Goal: Information Seeking & Learning: Learn about a topic

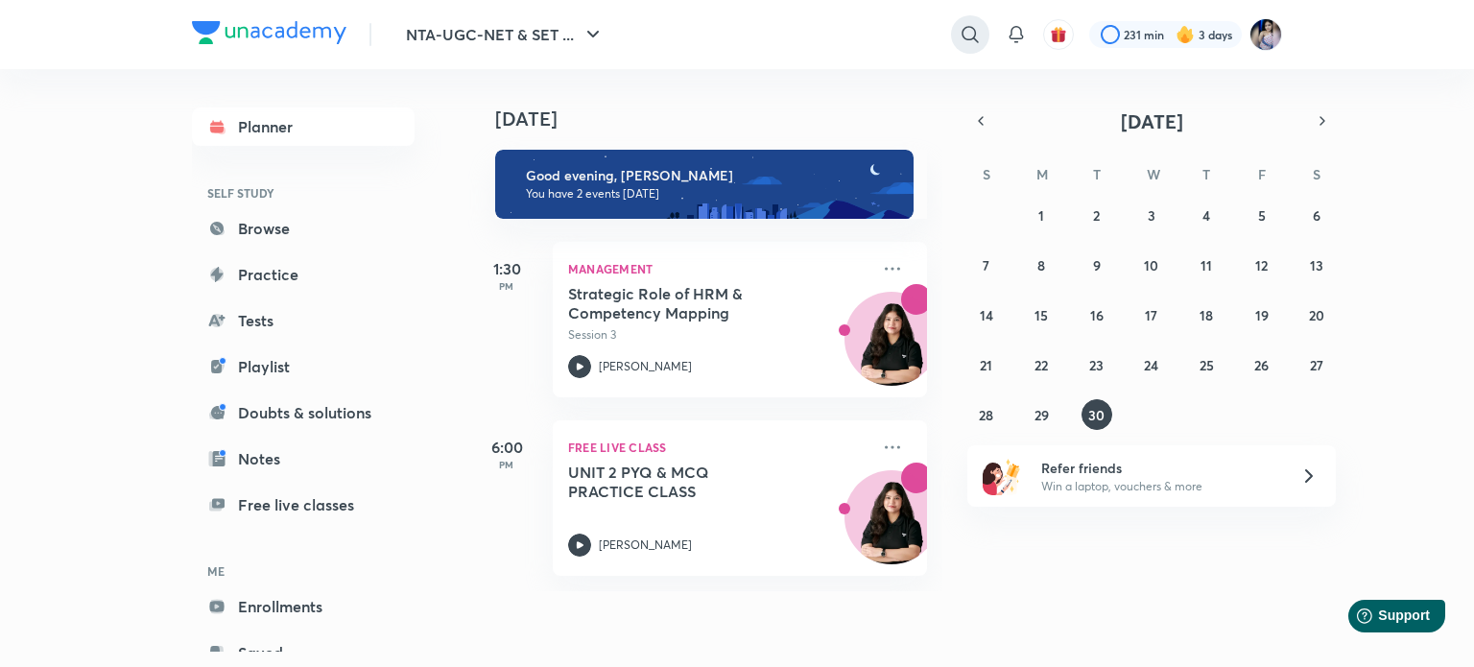
click at [975, 35] on icon at bounding box center [970, 34] width 23 height 23
type input "[PERSON_NAME]"
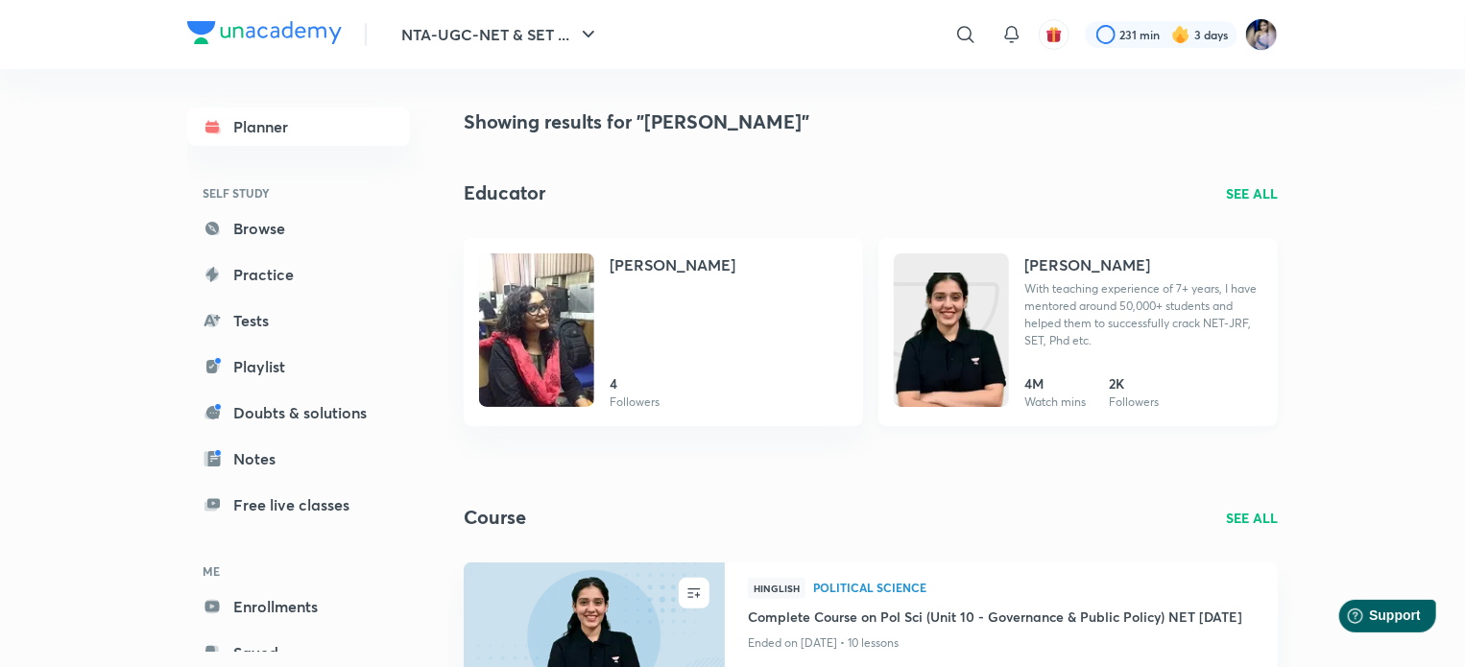
click at [1089, 258] on h4 "[PERSON_NAME]" at bounding box center [1087, 264] width 126 height 23
